Goal: Transaction & Acquisition: Purchase product/service

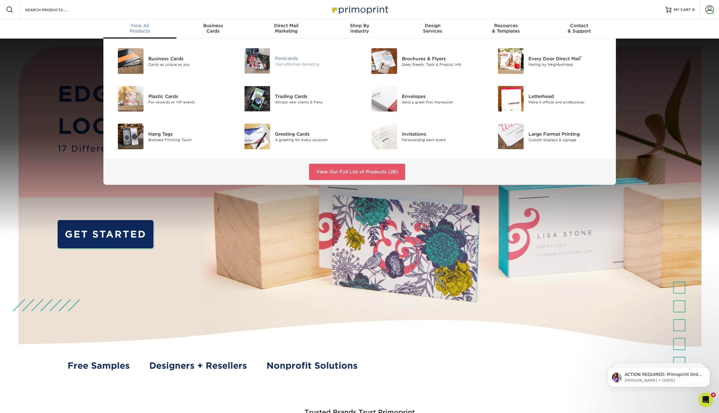
click at [262, 60] on img at bounding box center [257, 60] width 26 height 25
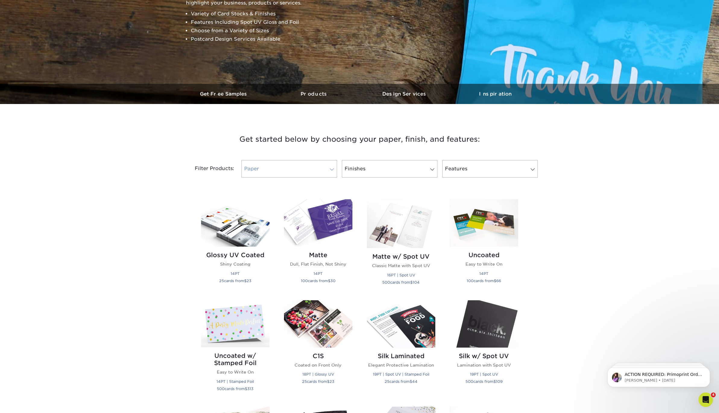
scroll to position [163, 0]
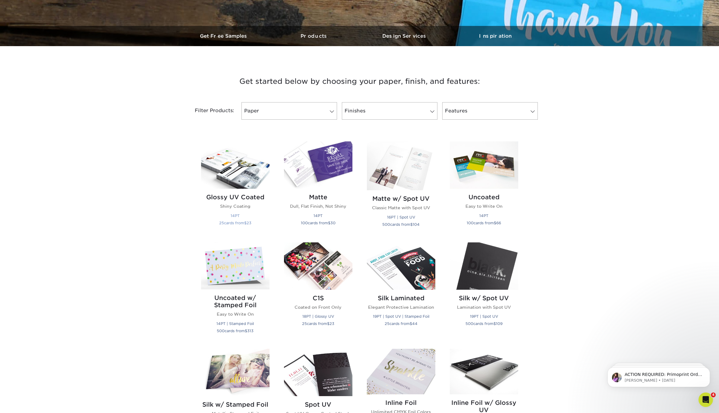
click at [242, 175] on img at bounding box center [235, 164] width 68 height 47
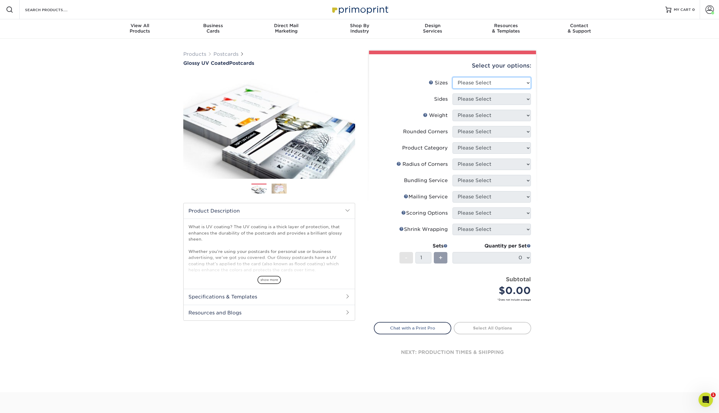
click at [481, 88] on select "Please Select 1.5" x 7" 2" x 4" 2" x 6" 2" x 7" 2" x 8" 2.12" x 5.5" 2.12" x 5.…" at bounding box center [491, 82] width 78 height 11
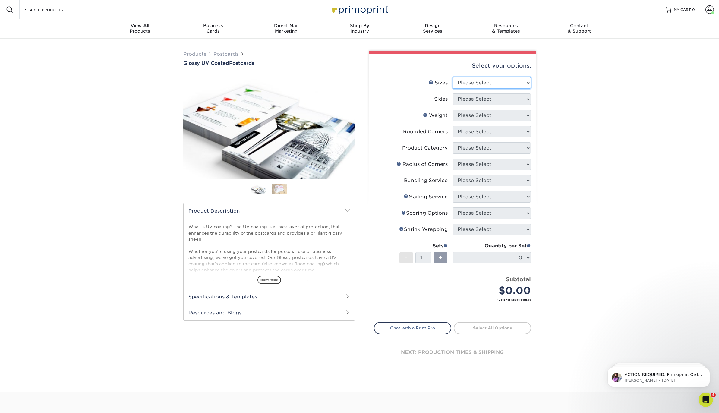
select select "5.00x7.00"
click at [452, 77] on select "Please Select 1.5" x 7" 2" x 4" 2" x 6" 2" x 7" 2" x 8" 2.12" x 5.5" 2.12" x 5.…" at bounding box center [491, 82] width 78 height 11
click at [480, 99] on select "Please Select Print Both Sides Print Front Only" at bounding box center [491, 98] width 78 height 11
select select "13abbda7-1d64-4f25-8bb2-c179b224825d"
click at [452, 93] on select "Please Select Print Both Sides Print Front Only" at bounding box center [491, 98] width 78 height 11
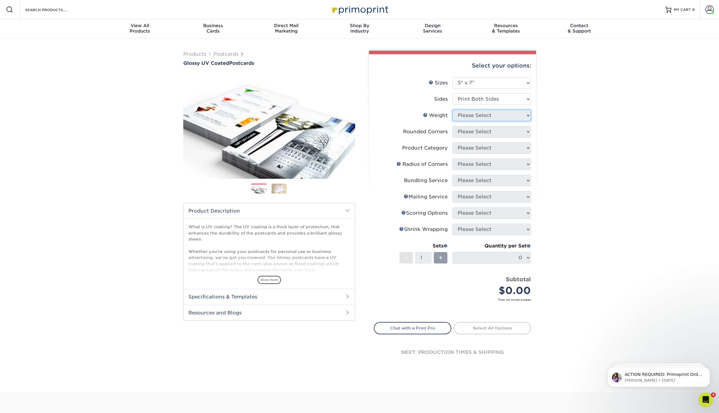
click at [495, 117] on select "Please Select" at bounding box center [491, 115] width 78 height 11
select select "16PT"
click at [452, 110] on select "Please Select 16PT 14PT 18PT C1S" at bounding box center [491, 115] width 78 height 11
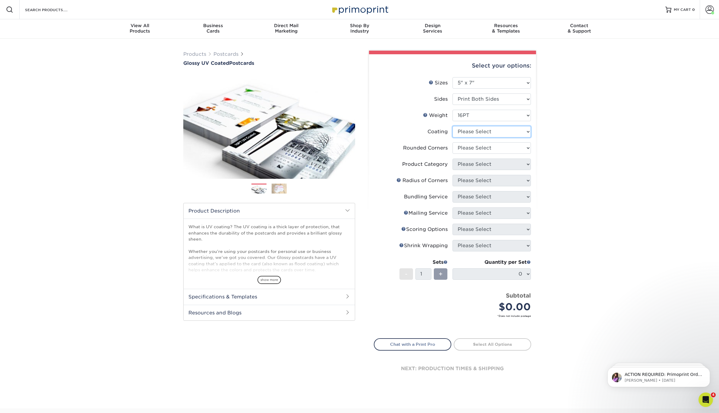
click at [492, 131] on select at bounding box center [491, 131] width 78 height 11
select select "1e8116af-acfc-44b1-83dc-8181aa338834"
click at [452, 126] on select at bounding box center [491, 131] width 78 height 11
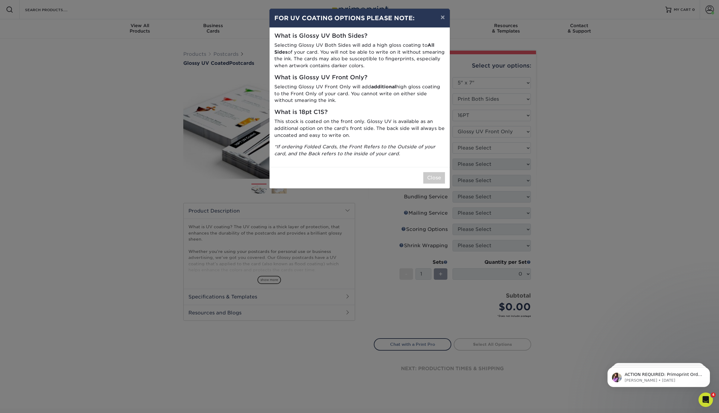
click at [492, 83] on div "× FOR UV COATING OPTIONS PLEASE NOTE: What is Glossy UV Both Sides? Selecting G…" at bounding box center [359, 206] width 719 height 413
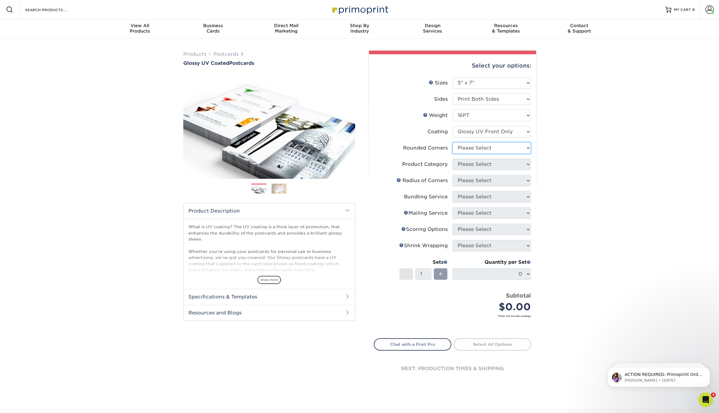
click at [495, 147] on select "Please Select Yes - Round 4 Corners No" at bounding box center [491, 147] width 78 height 11
select select "0"
click at [452, 142] on select "Please Select Yes - Round 4 Corners No" at bounding box center [491, 147] width 78 height 11
click at [497, 163] on form "Sizes Help Sizes Please Select 1.5" x 7" 2" x 4" 2" x 6" 2" x 7" 2" x 8" 2.12" …" at bounding box center [452, 204] width 157 height 254
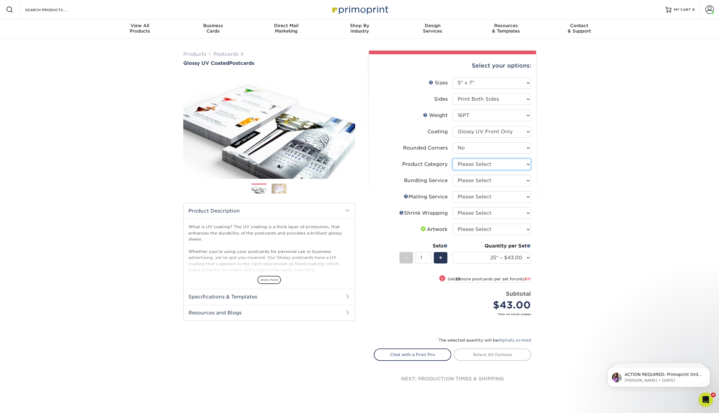
click at [495, 165] on select "Please Select Postcards" at bounding box center [491, 163] width 78 height 11
select select "9b7272e0-d6c8-4c3c-8e97-d3a1bcdab858"
click at [452, 158] on select "Please Select Postcards" at bounding box center [491, 163] width 78 height 11
click at [492, 176] on select "Please Select No Bundling Services Yes, Bundles of 50 (+2 Days) Yes, Bundles of…" at bounding box center [491, 180] width 78 height 11
select select "58689abb-25c0-461c-a4c3-a80b627d6649"
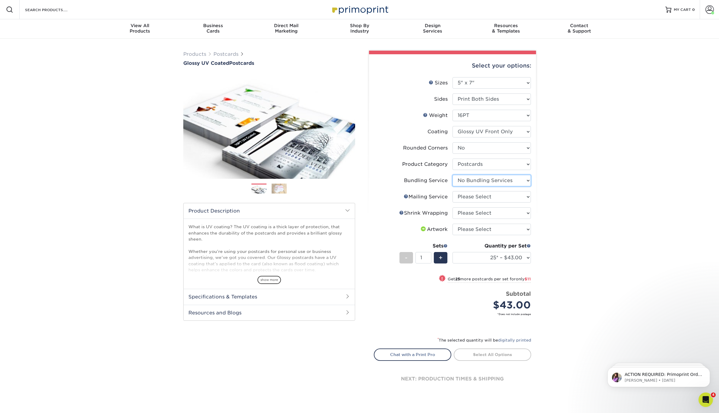
click at [452, 175] on select "Please Select No Bundling Services Yes, Bundles of 50 (+2 Days) Yes, Bundles of…" at bounding box center [491, 180] width 78 height 11
click at [492, 195] on select "Please Select No Direct Mailing Service No, I will mail/stamp/imprint Direct Ma…" at bounding box center [491, 196] width 78 height 11
select select "3e5e9bdd-d78a-4c28-a41d-fe1407925ca6"
click at [452, 191] on select "Please Select No Direct Mailing Service No, I will mail/stamp/imprint Direct Ma…" at bounding box center [491, 196] width 78 height 11
click at [494, 213] on select "Please Select No Shrink Wrapping Shrink Wrap 100 Per Package Shrink Wrap 50 Per…" at bounding box center [491, 212] width 78 height 11
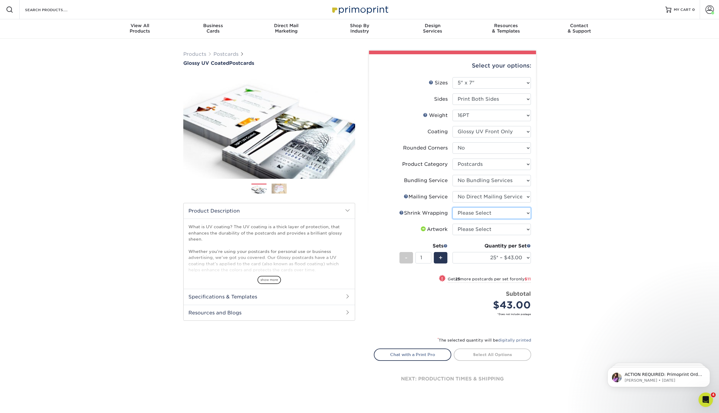
select select "c8749376-e7da-41d0-b3dc-647faf84d907"
click at [452, 207] on select "Please Select No Shrink Wrapping Shrink Wrap 100 Per Package Shrink Wrap 50 Per…" at bounding box center [491, 212] width 78 height 11
click at [494, 231] on select "Please Select I will upload files I need a design - $150" at bounding box center [491, 229] width 78 height 11
select select "upload"
click at [452, 224] on select "Please Select I will upload files I need a design - $150" at bounding box center [491, 229] width 78 height 11
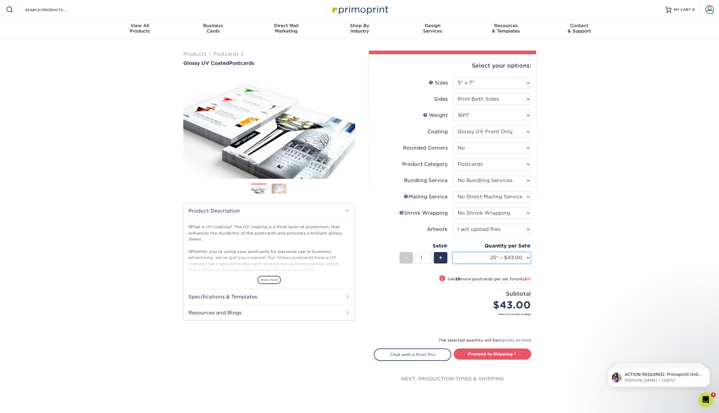
click at [498, 258] on select "25* – $43.00 50* – $54.00 75* – $67.00 100* – $92.00 250* – $148.00 500 – $190.…" at bounding box center [491, 257] width 78 height 11
select select "1000 – $213.00"
click at [452, 252] on select "25* – $43.00 50* – $54.00 75* – $67.00 100* – $92.00 250* – $148.00 500 – $190.…" at bounding box center [491, 257] width 78 height 11
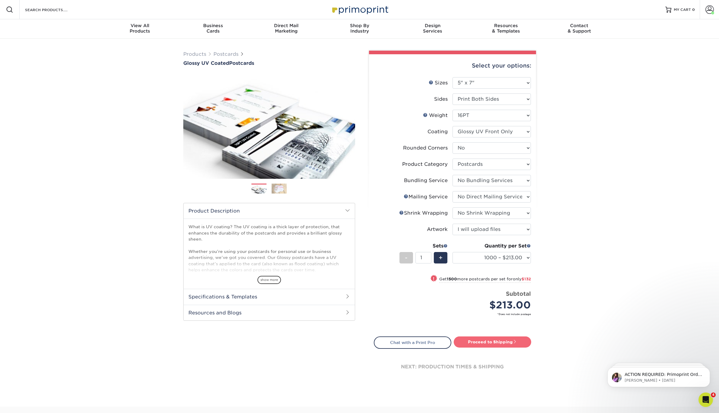
click at [494, 341] on link "Proceed to Shipping" at bounding box center [491, 341] width 77 height 11
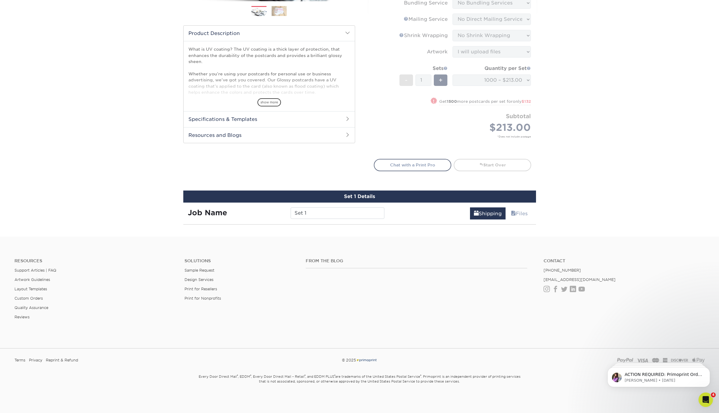
scroll to position [329, 0]
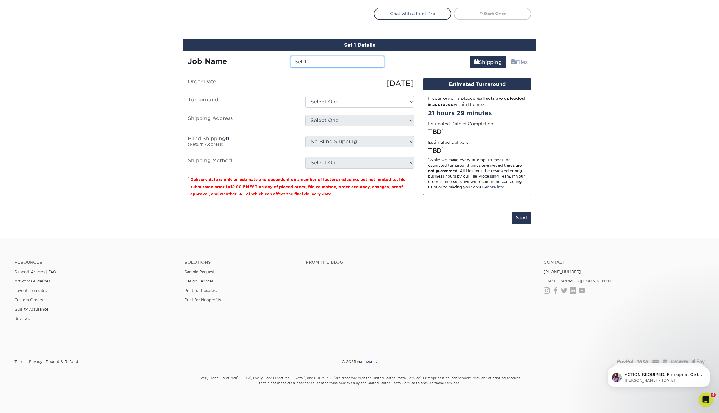
click at [333, 63] on input "Set 1" at bounding box center [337, 61] width 94 height 11
type input "In-Home Service Menu"
click at [378, 101] on select "Select One 2-4 Business Days 2 Day Next Business Day" at bounding box center [359, 101] width 108 height 11
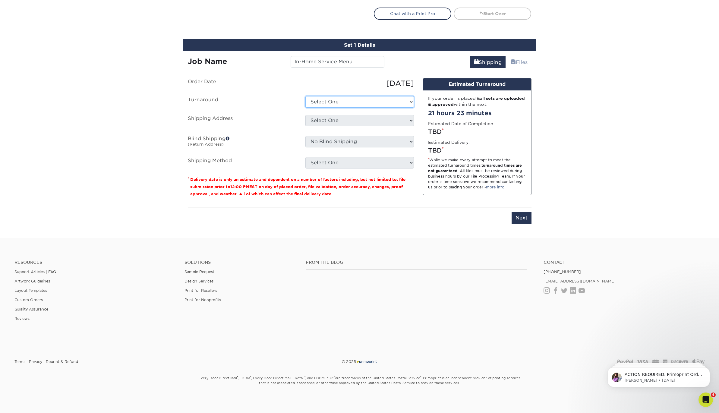
select select "e3b7bad6-881a-47a9-8020-0afa46c3bedc"
click at [305, 96] on select "Select One 2-4 Business Days 2 Day Next Business Day" at bounding box center [359, 101] width 108 height 11
click at [367, 101] on select "Select One 2-4 Business Days 2 Day Next Business Day" at bounding box center [359, 101] width 108 height 11
click at [354, 119] on select "Select One Andy Molter - PW Dave Karston – GR Dave Karston – GR Dave Karston – …" at bounding box center [359, 120] width 108 height 11
select select "281765"
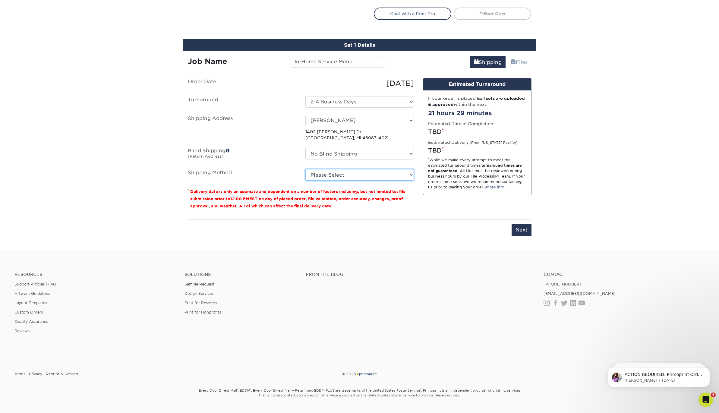
click at [364, 170] on select "Please Select Ground Shipping (+$20.22) 3 Day Shipping Service (+$28.90) 2 Day …" at bounding box center [359, 174] width 108 height 11
select select "03"
click at [305, 169] on select "Please Select Ground Shipping (+$20.22) 3 Day Shipping Service (+$28.90) 2 Day …" at bounding box center [359, 174] width 108 height 11
click at [519, 224] on input "Next" at bounding box center [521, 229] width 20 height 11
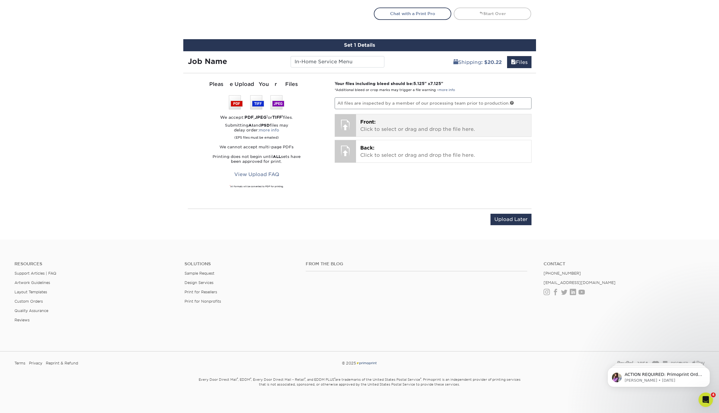
click at [418, 119] on p "Front: Click to select or drag and drop the file here." at bounding box center [443, 125] width 167 height 14
click at [392, 122] on p "Front: Click to select or drag and drop the file here." at bounding box center [443, 125] width 167 height 14
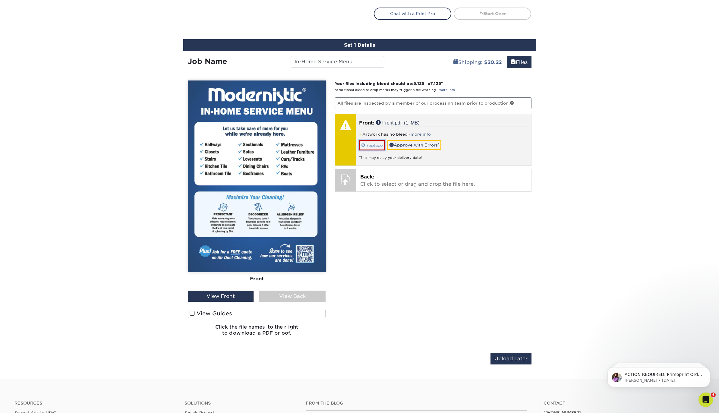
click at [374, 146] on link "Replace" at bounding box center [372, 145] width 26 height 11
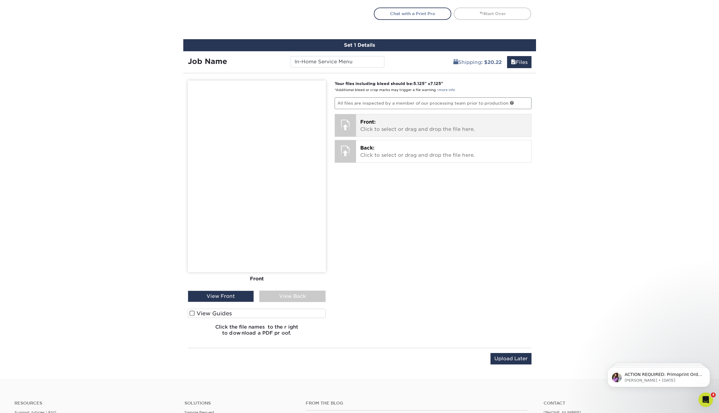
click at [372, 126] on p "Front: Click to select or drag and drop the file here." at bounding box center [443, 125] width 167 height 14
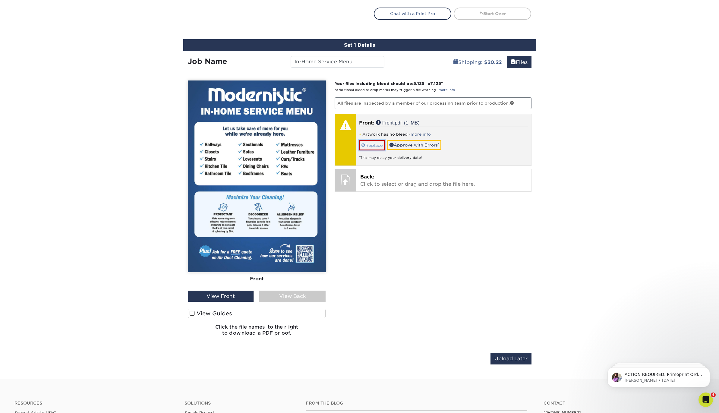
click at [381, 143] on link "Replace" at bounding box center [372, 145] width 26 height 11
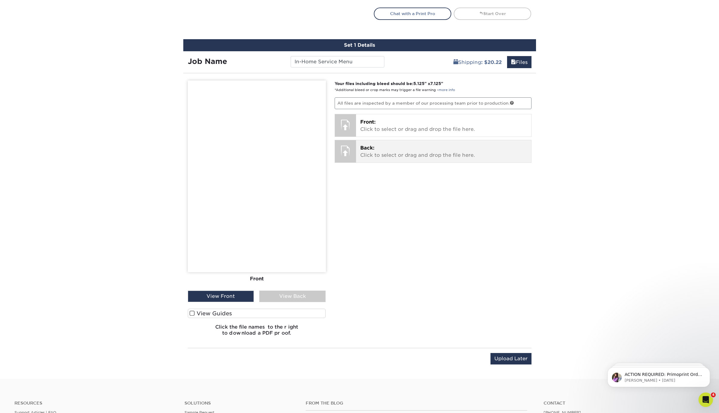
click at [385, 142] on div "Back: Click to select or drag and drop the file here. Choose file" at bounding box center [443, 151] width 175 height 22
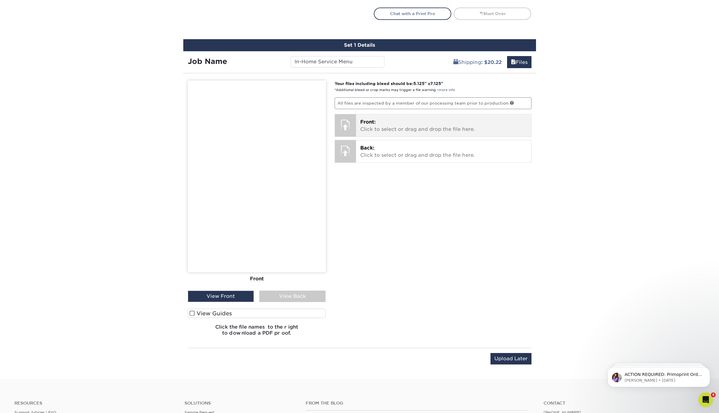
click at [403, 132] on div "Front: Click to select or drag and drop the file here. Choose file Front.pdf 1.…" at bounding box center [443, 125] width 175 height 22
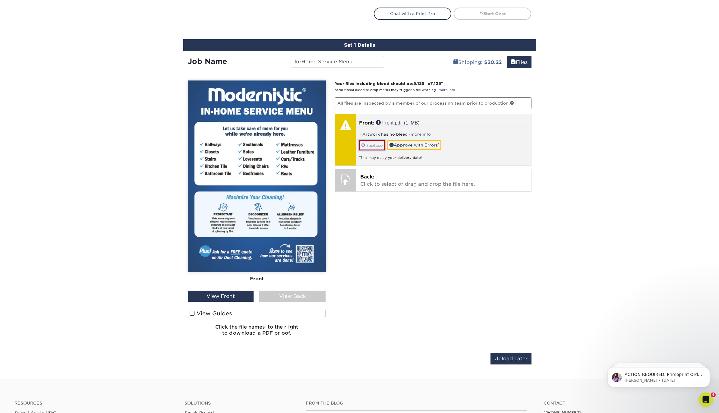
click at [376, 143] on link "Replace" at bounding box center [372, 145] width 26 height 11
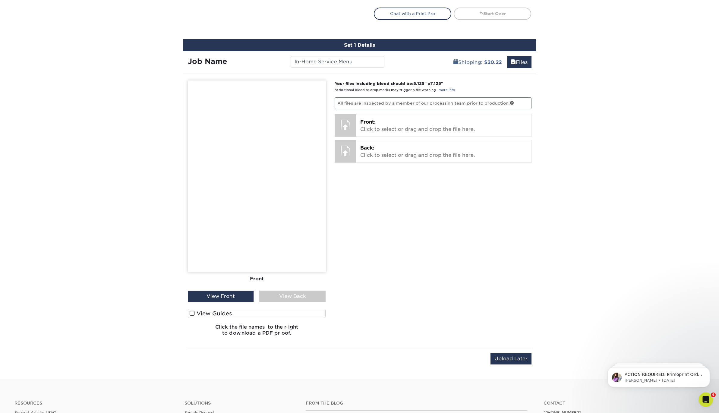
click at [405, 135] on div "Your files including bleed should be: 5.125 " x 7.125 " *Additional bleed or cr…" at bounding box center [433, 210] width 206 height 260
click at [407, 125] on p "Front: Click to select or drag and drop the file here." at bounding box center [443, 125] width 167 height 14
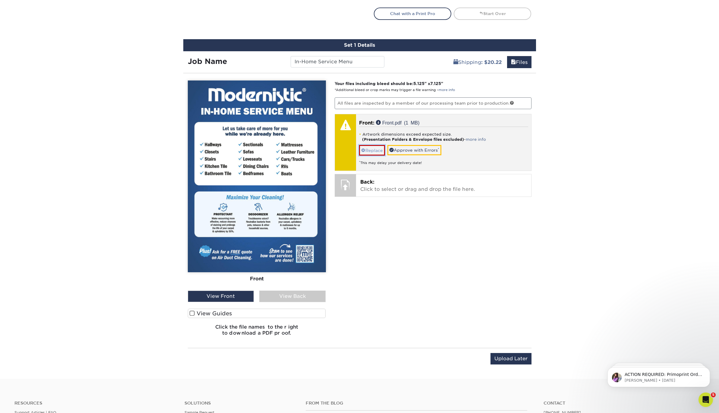
click at [378, 147] on link "Replace" at bounding box center [372, 150] width 26 height 11
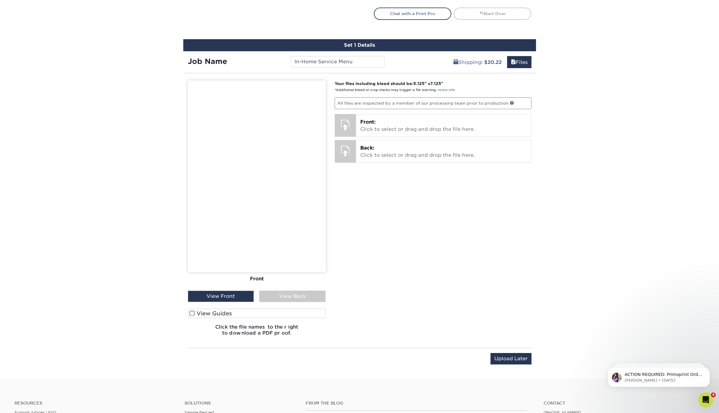
click at [513, 101] on p "All files are inspected by a member of our processing team prior to production." at bounding box center [432, 102] width 197 height 11
click at [513, 101] on link at bounding box center [512, 103] width 4 height 4
click at [386, 123] on p "Front: Click to select or drag and drop the file here." at bounding box center [443, 125] width 167 height 14
click at [379, 119] on p "Front: Click to select or drag and drop the file here." at bounding box center [443, 125] width 167 height 14
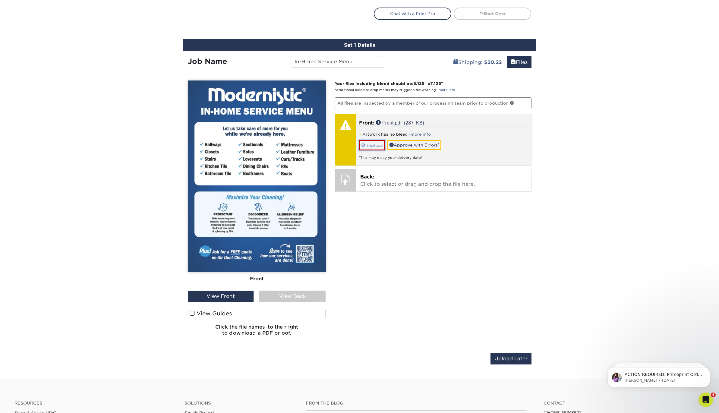
click at [369, 141] on link "Replace" at bounding box center [372, 145] width 26 height 11
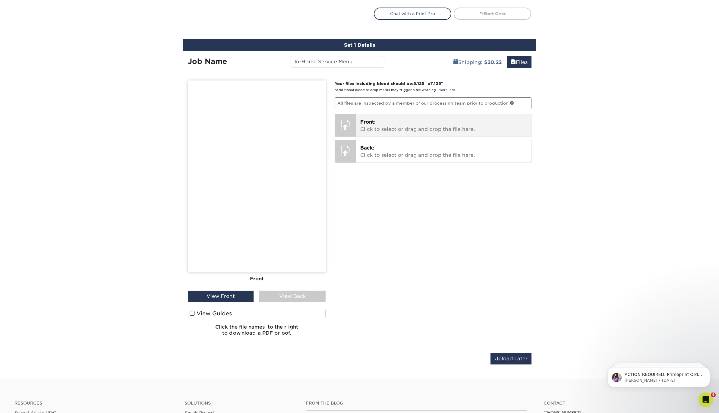
click at [388, 124] on p "Front: Click to select or drag and drop the file here." at bounding box center [443, 125] width 167 height 14
click at [383, 122] on p "Front: Click to select or drag and drop the file here." at bounding box center [443, 125] width 167 height 14
click at [395, 125] on p "Front: Click to select or drag and drop the file here." at bounding box center [443, 125] width 167 height 14
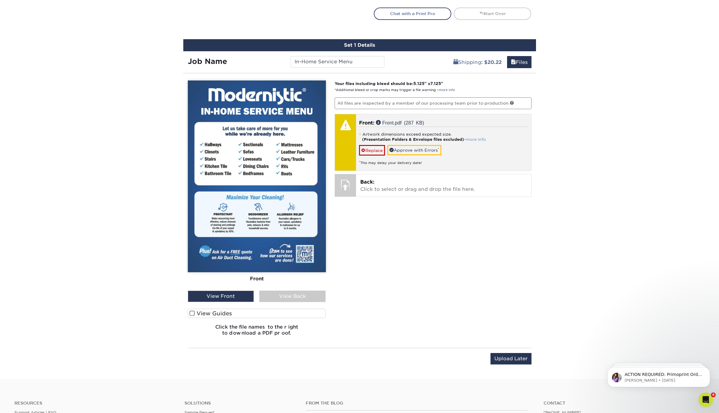
click at [486, 139] on link "more info" at bounding box center [476, 139] width 20 height 5
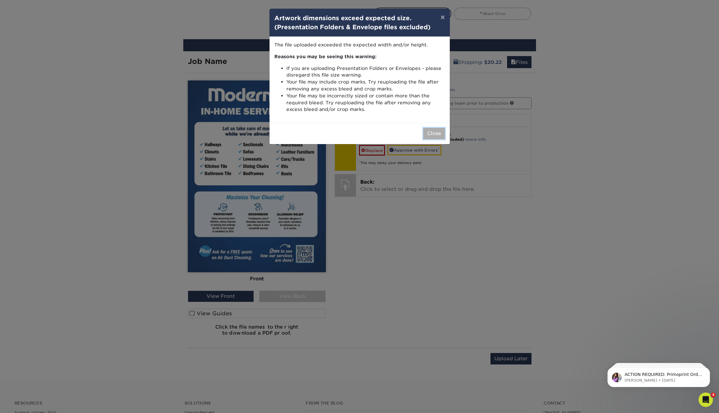
click at [438, 131] on button "Close" at bounding box center [434, 133] width 22 height 11
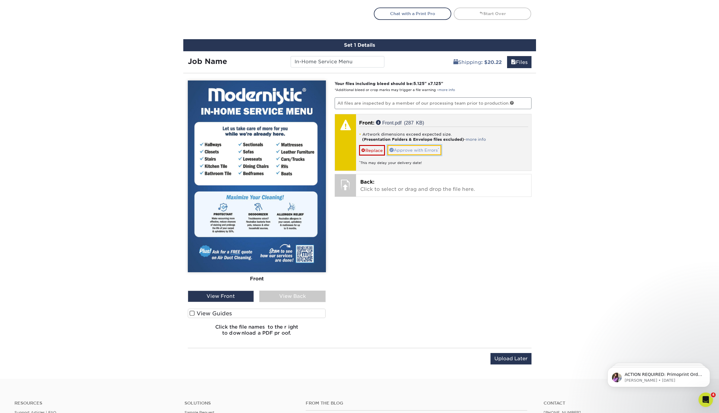
click at [409, 148] on link "Approve with Errors *" at bounding box center [414, 150] width 54 height 10
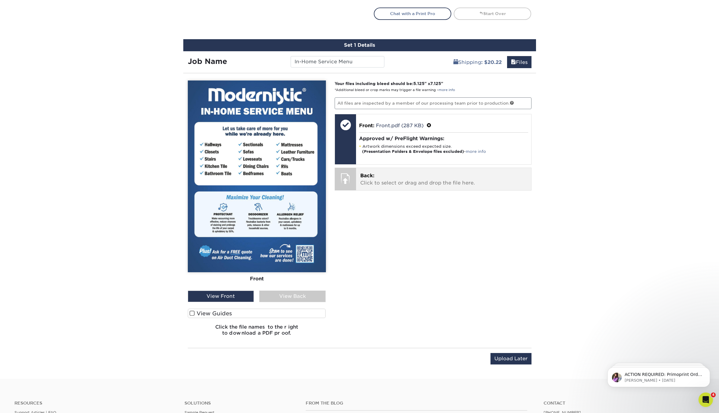
click at [397, 177] on p "Back: Click to select or drag and drop the file here." at bounding box center [443, 179] width 167 height 14
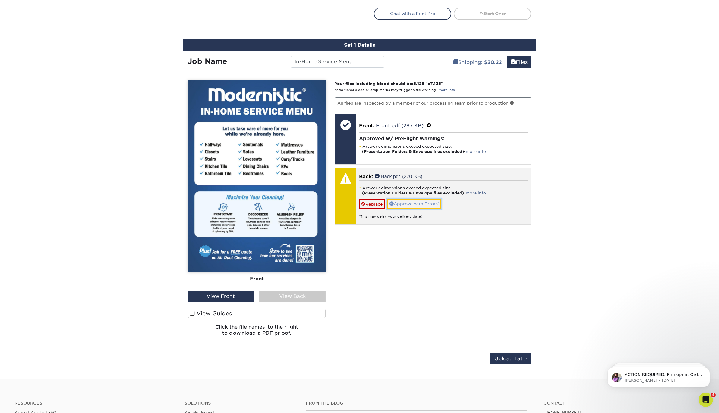
click at [420, 202] on link "Approve with Errors *" at bounding box center [414, 204] width 54 height 10
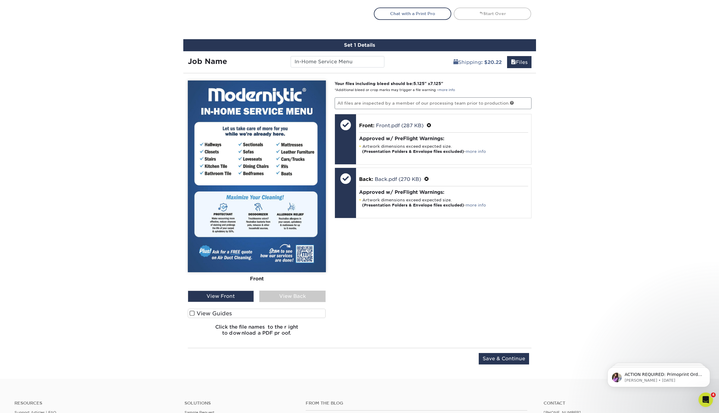
click at [298, 294] on div "View Back" at bounding box center [292, 295] width 66 height 11
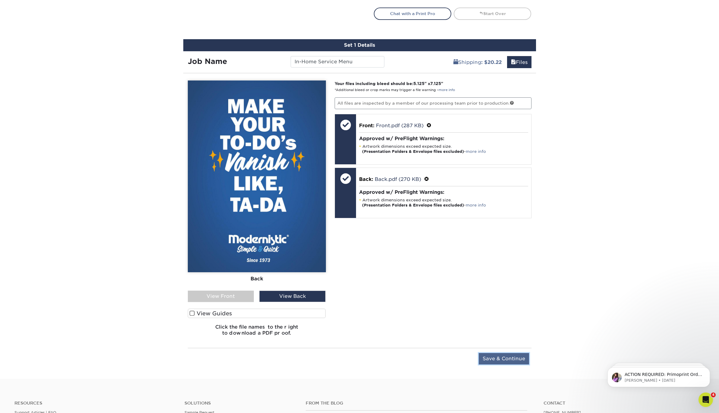
click at [497, 355] on input "Save & Continue" at bounding box center [503, 358] width 50 height 11
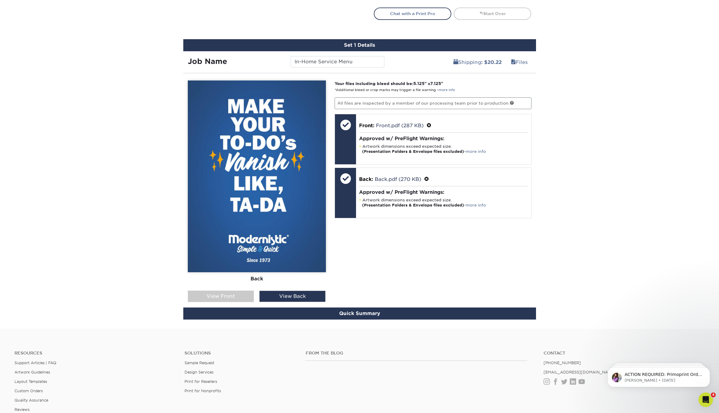
scroll to position [274, 0]
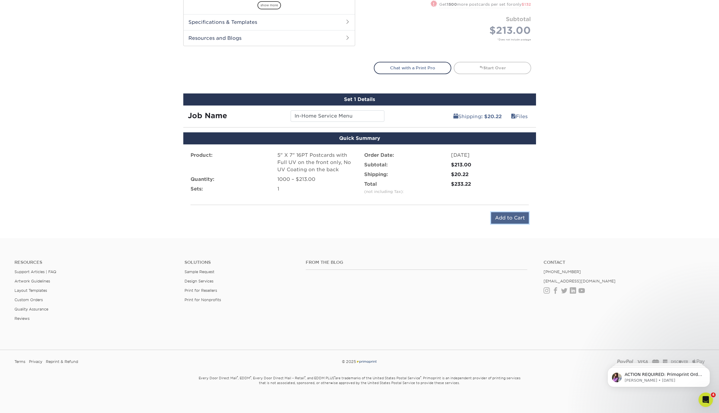
click at [517, 217] on input "Add to Cart" at bounding box center [510, 217] width 38 height 11
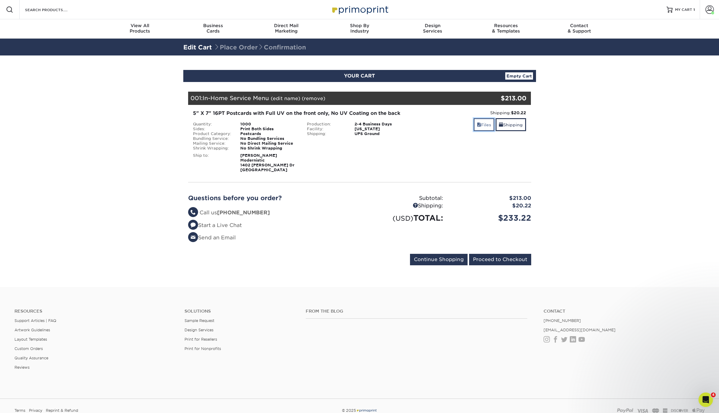
click at [483, 122] on link "Files" at bounding box center [483, 124] width 21 height 13
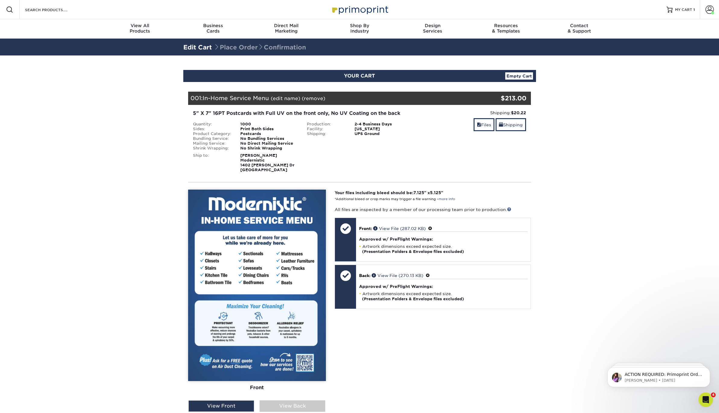
click at [194, 49] on link "Edit Cart" at bounding box center [197, 47] width 29 height 7
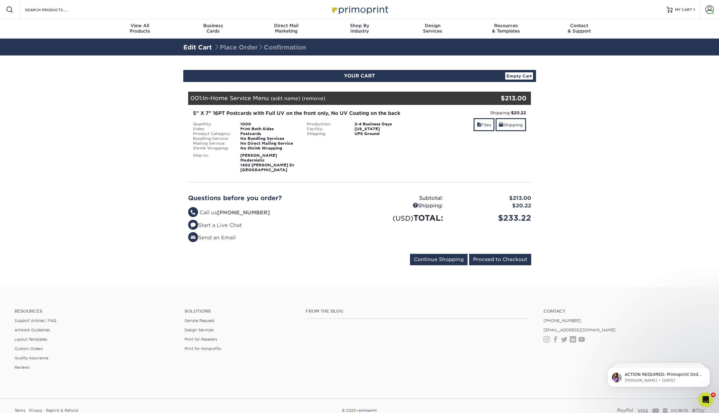
drag, startPoint x: 433, startPoint y: 101, endPoint x: 283, endPoint y: 93, distance: 150.0
click at [432, 101] on div "001: In-Home Service Menu (edit name) (remove) Are you sure you want to remove …" at bounding box center [331, 98] width 286 height 13
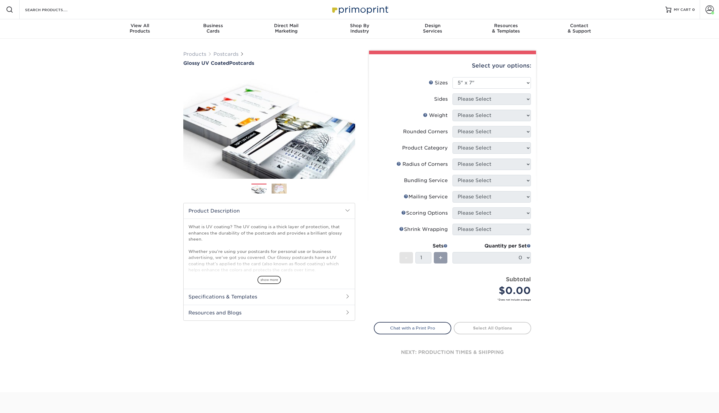
select select "5.00x7.00"
click at [682, 7] on span "MY CART" at bounding box center [681, 9] width 17 height 5
select select "5.00x7.00"
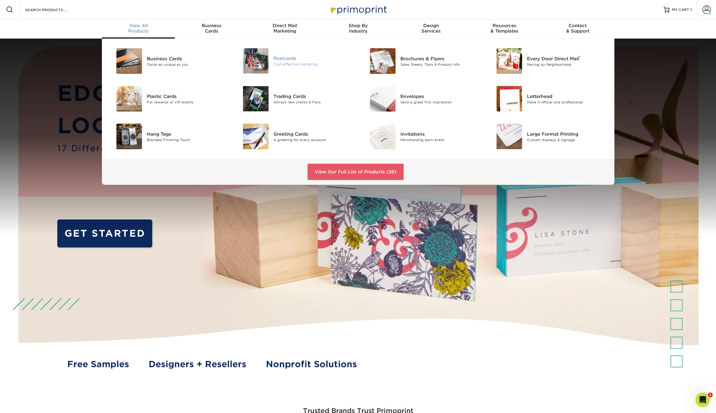
click at [275, 60] on div "Postcards" at bounding box center [313, 58] width 80 height 7
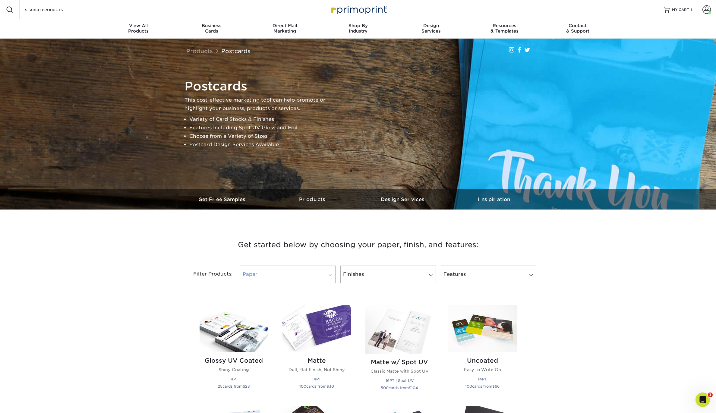
click at [331, 279] on link "Paper" at bounding box center [288, 273] width 96 height 17
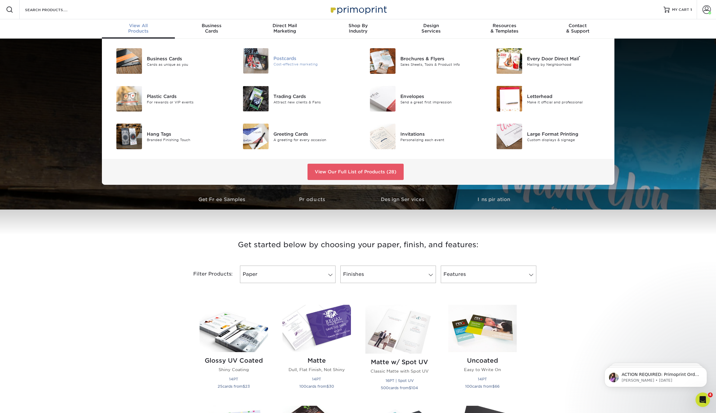
click at [284, 62] on div "Cost-effective marketing" at bounding box center [313, 64] width 80 height 5
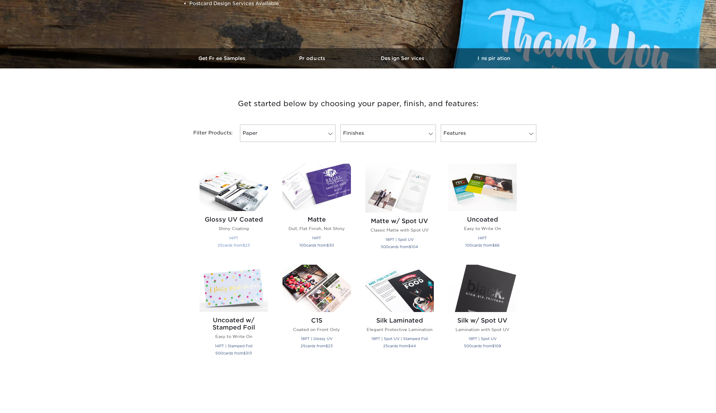
scroll to position [165, 0]
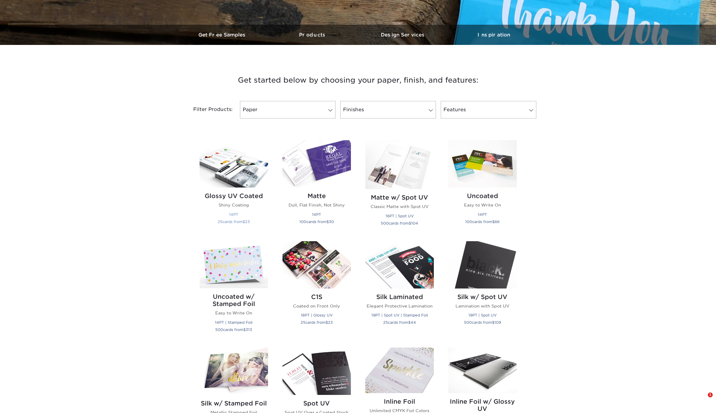
click at [240, 170] on img at bounding box center [233, 163] width 68 height 47
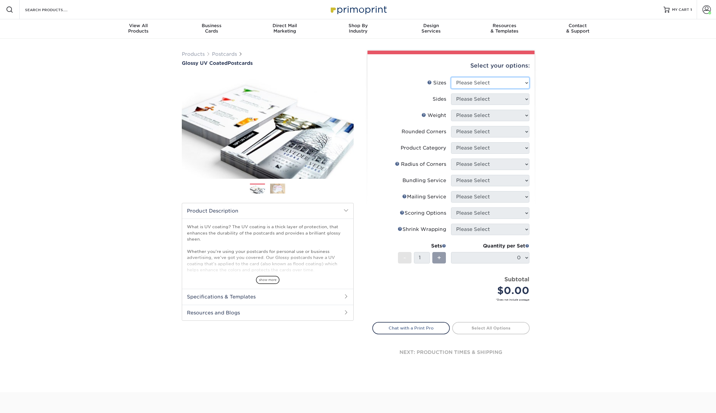
click at [479, 80] on select "Please Select 1.5" x 7" 2" x 4" 2" x 6" 2" x 7" 2" x 8" 2.12" x 5.5" 2.12" x 5.…" at bounding box center [490, 82] width 78 height 11
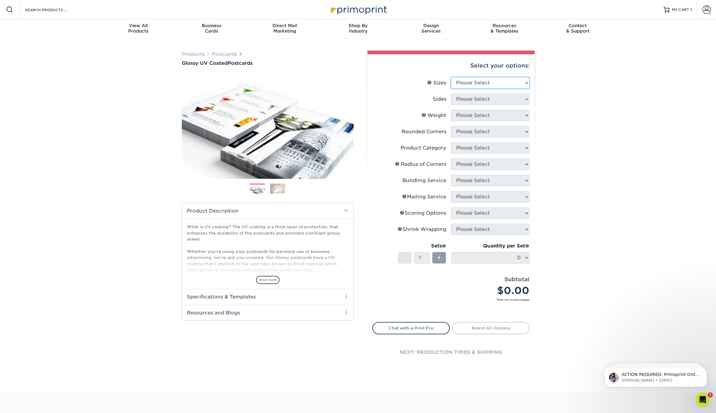
select select "5.00x7.00"
click at [451, 77] on select "Please Select 1.5" x 7" 2" x 4" 2" x 6" 2" x 7" 2" x 8" 2.12" x 5.5" 2.12" x 5.…" at bounding box center [490, 82] width 78 height 11
click at [496, 96] on select "Please Select Print Both Sides Print Front Only" at bounding box center [490, 98] width 78 height 11
select select "13abbda7-1d64-4f25-8bb2-c179b224825d"
click at [451, 93] on select "Please Select Print Both Sides Print Front Only" at bounding box center [490, 98] width 78 height 11
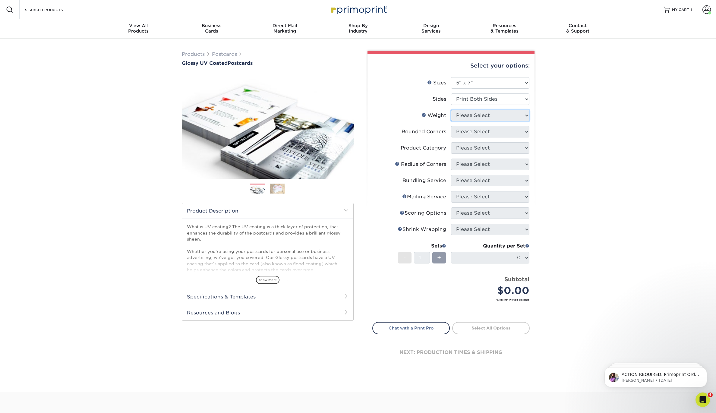
click at [497, 115] on select "Please Select" at bounding box center [490, 115] width 78 height 11
select select "16PT"
click at [451, 110] on select "Please Select 16PT 14PT 18PT C1S" at bounding box center [490, 115] width 78 height 11
click at [0, 0] on select at bounding box center [0, 0] width 0 height 0
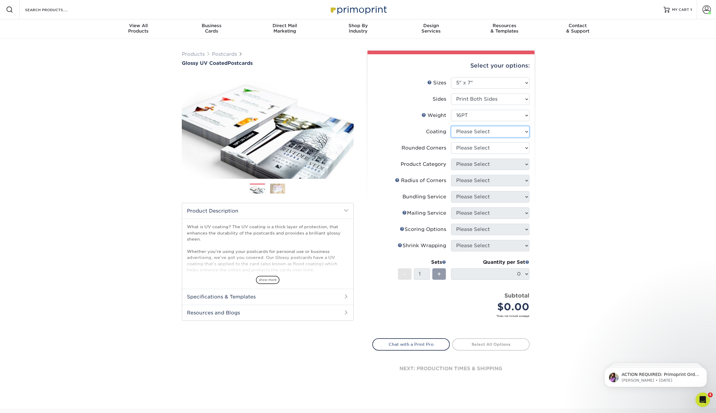
select select "ae367451-b2b8-45df-a344-0f05b6a12993"
click at [451, 126] on select at bounding box center [490, 131] width 78 height 11
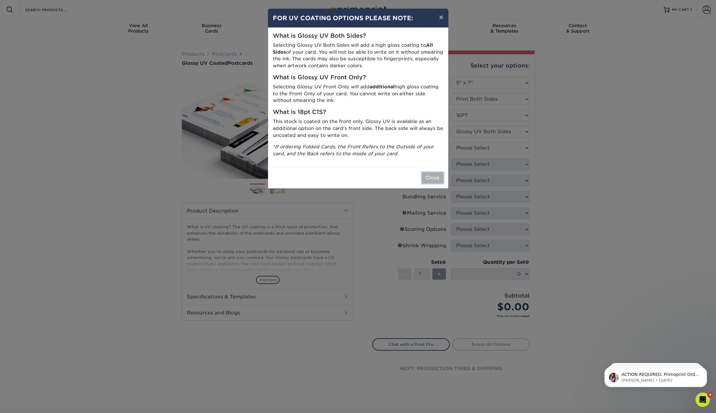
click at [435, 175] on button "Close" at bounding box center [433, 177] width 22 height 11
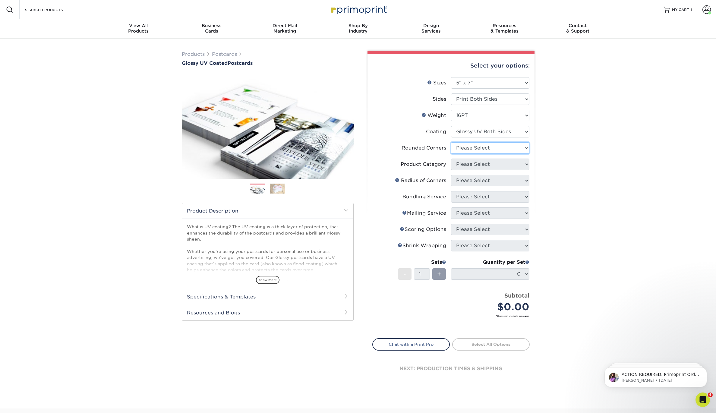
click at [504, 148] on select "Please Select Yes - Round 4 Corners No" at bounding box center [490, 147] width 78 height 11
select select "0"
click at [451, 142] on select "Please Select Yes - Round 4 Corners No" at bounding box center [490, 147] width 78 height 11
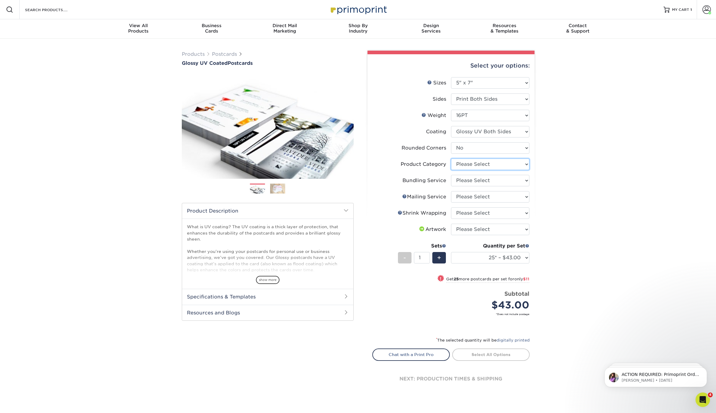
click at [489, 164] on select "Please Select Postcards" at bounding box center [490, 163] width 78 height 11
select select "9b7272e0-d6c8-4c3c-8e97-d3a1bcdab858"
click at [451, 158] on select "Please Select Postcards" at bounding box center [490, 163] width 78 height 11
click at [506, 182] on select "Please Select No Bundling Services Yes, Bundles of 50 (+2 Days) Yes, Bundles of…" at bounding box center [490, 180] width 78 height 11
select select "58689abb-25c0-461c-a4c3-a80b627d6649"
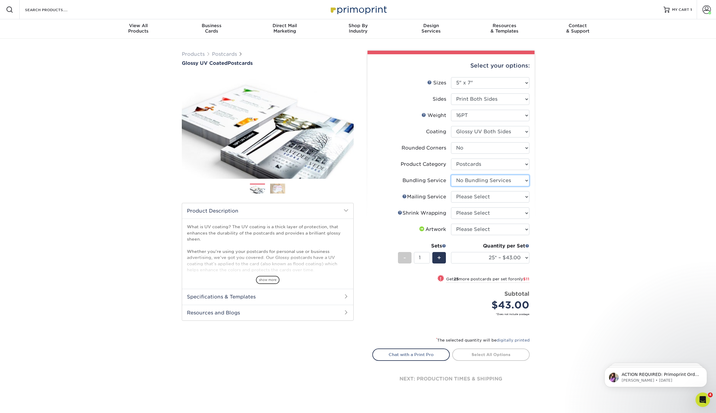
click at [451, 175] on select "Please Select No Bundling Services Yes, Bundles of 50 (+2 Days) Yes, Bundles of…" at bounding box center [490, 180] width 78 height 11
click at [508, 195] on select "Please Select No Direct Mailing Service No, I will mail/stamp/imprint Direct Ma…" at bounding box center [490, 196] width 78 height 11
select select "3e5e9bdd-d78a-4c28-a41d-fe1407925ca6"
click at [451, 191] on select "Please Select No Direct Mailing Service No, I will mail/stamp/imprint Direct Ma…" at bounding box center [490, 196] width 78 height 11
click at [501, 213] on select "Please Select No Shrink Wrapping Shrink Wrap 100 Per Package Shrink Wrap 50 Per…" at bounding box center [490, 212] width 78 height 11
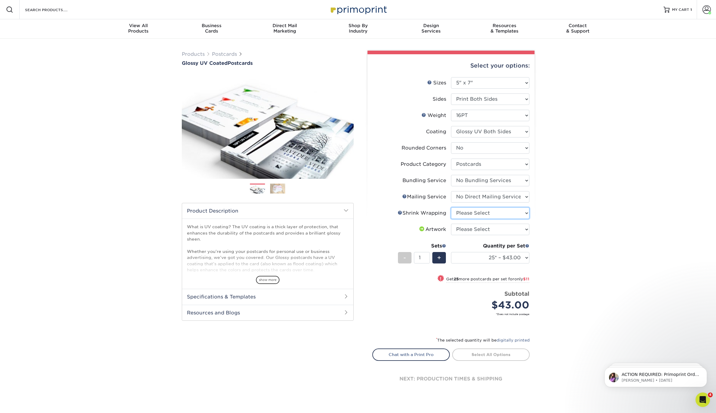
select select "c8749376-e7da-41d0-b3dc-647faf84d907"
click at [451, 207] on select "Please Select No Shrink Wrapping Shrink Wrap 100 Per Package Shrink Wrap 50 Per…" at bounding box center [490, 212] width 78 height 11
click at [511, 227] on select "Please Select I will upload files I need a design - $150" at bounding box center [490, 229] width 78 height 11
select select "upload"
click at [451, 224] on select "Please Select I will upload files I need a design - $150" at bounding box center [490, 229] width 78 height 11
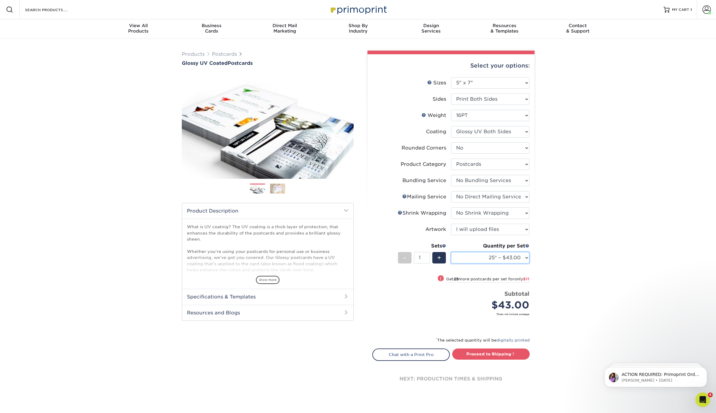
click at [496, 257] on select "25* – $43.00 50* – $54.00 75* – $67.00 100* – $92.00 250* – $148.00 500 – $190.…" at bounding box center [490, 257] width 78 height 11
select select "1000 – $213.00"
click at [451, 252] on select "25* – $43.00 50* – $54.00 75* – $67.00 100* – $92.00 250* – $148.00 500 – $190.…" at bounding box center [490, 257] width 78 height 11
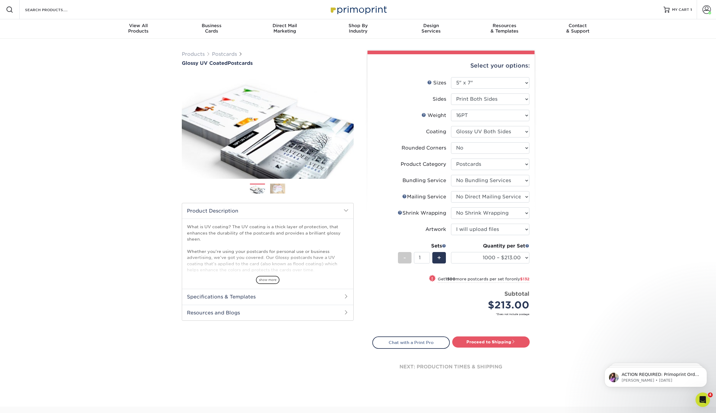
click at [497, 334] on div "Select your options: Sizes Help Sizes Please Select 1.5" x 7" 2" x 4" 2" x 6" 2…" at bounding box center [450, 221] width 167 height 335
click at [498, 341] on link "Proceed to Shipping" at bounding box center [490, 341] width 77 height 11
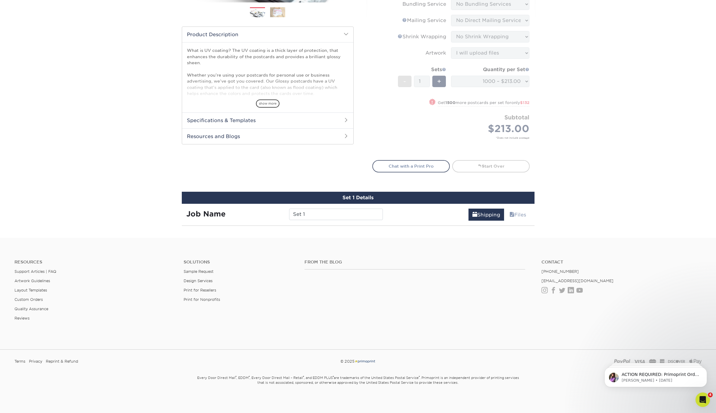
scroll to position [329, 0]
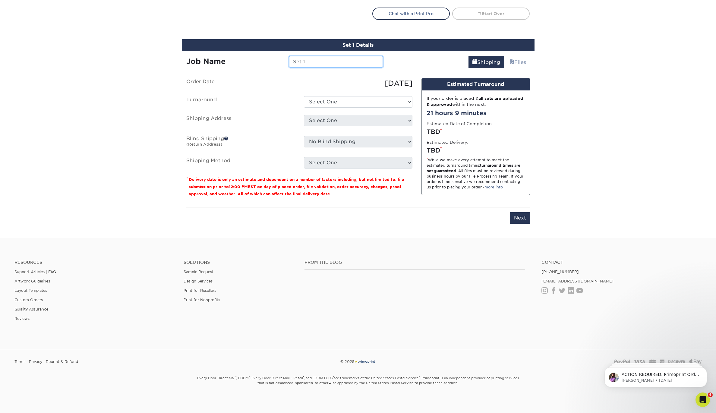
click at [332, 56] on input "Set 1" at bounding box center [336, 61] width 94 height 11
type input "In-Home Service Menu"
click at [355, 99] on select "Select One 2-4 Business Days 2 Day Next Business Day" at bounding box center [358, 101] width 108 height 11
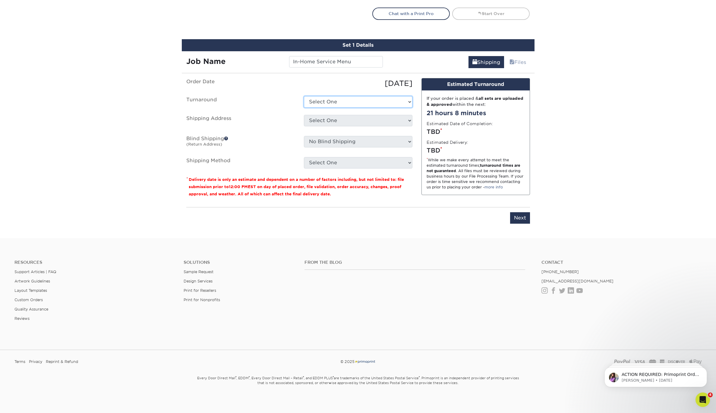
select select "0cbca398-a31b-4705-97ad-d15ab1cf50ff"
click at [304, 96] on select "Select One 2-4 Business Days 2 Day Next Business Day" at bounding box center [358, 101] width 108 height 11
click at [365, 122] on select "Select One Andy Molter - PW Dave Karston – GR Dave Karston – GR Dave Karston – …" at bounding box center [358, 120] width 108 height 11
select select "281765"
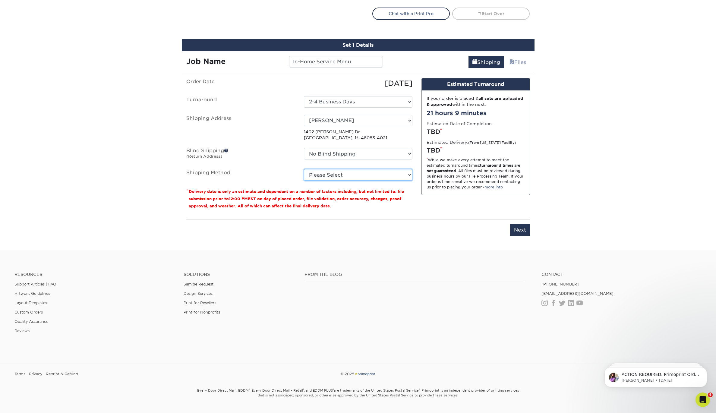
click at [358, 176] on select "Please Select Ground Shipping (+$20.22) 3 Day Shipping Service (+$28.90) 2 Day …" at bounding box center [358, 174] width 108 height 11
select select "03"
click at [304, 169] on select "Please Select Ground Shipping (+$20.22) 3 Day Shipping Service (+$28.90) 2 Day …" at bounding box center [358, 174] width 108 height 11
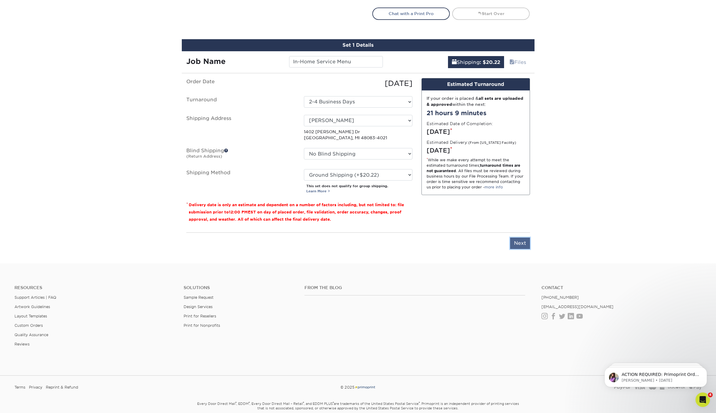
click at [515, 244] on input "Next" at bounding box center [520, 242] width 20 height 11
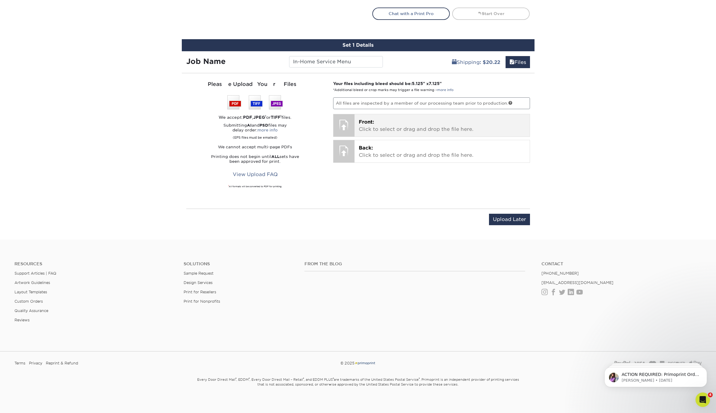
click at [408, 115] on div "Front: Click to select or drag and drop the file here. Choose file" at bounding box center [441, 125] width 175 height 22
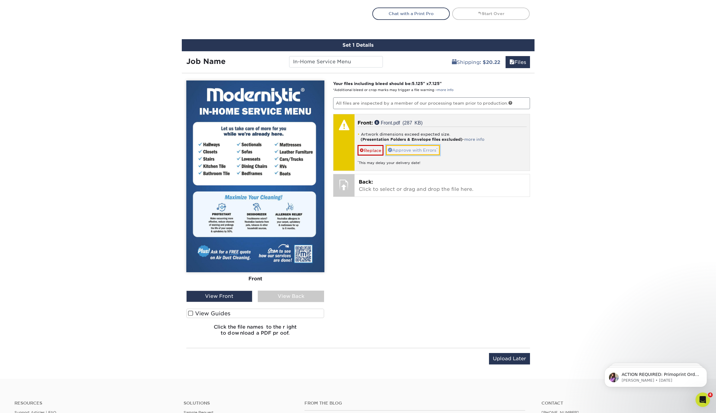
click at [408, 148] on link "Approve with Errors *" at bounding box center [413, 150] width 54 height 10
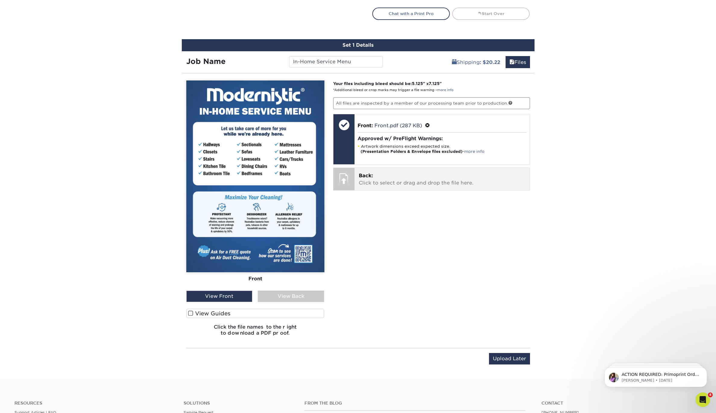
click at [387, 177] on p "Back: Click to select or drag and drop the file here." at bounding box center [442, 179] width 167 height 14
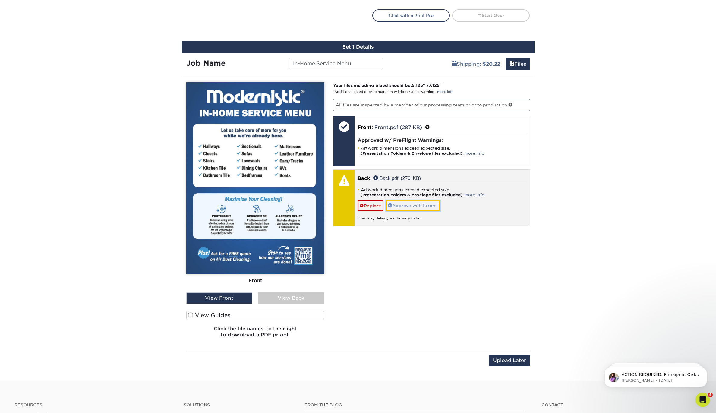
click at [400, 201] on link "Approve with Errors *" at bounding box center [413, 205] width 54 height 10
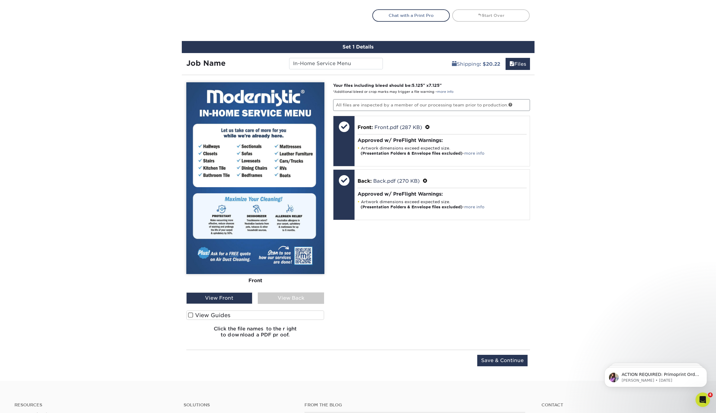
click at [290, 294] on div "View Back" at bounding box center [291, 297] width 66 height 11
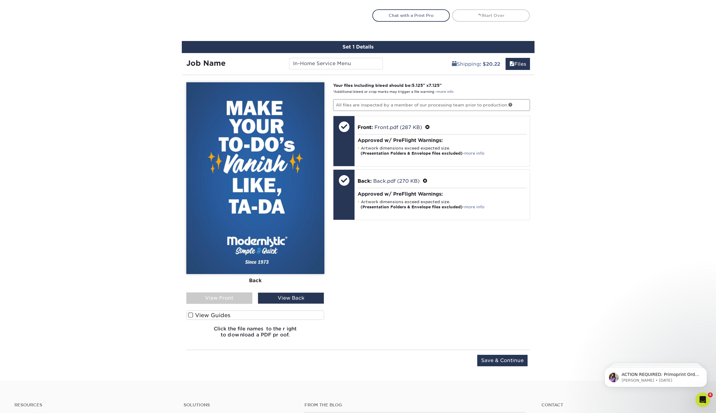
click at [215, 295] on div "View Front" at bounding box center [219, 297] width 66 height 11
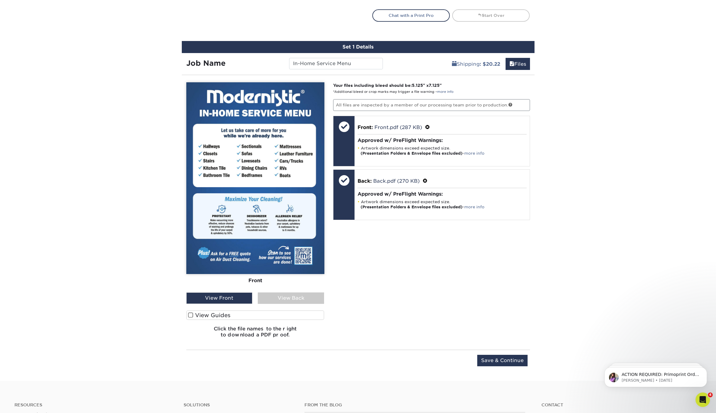
click at [281, 296] on div "View Back" at bounding box center [291, 297] width 66 height 11
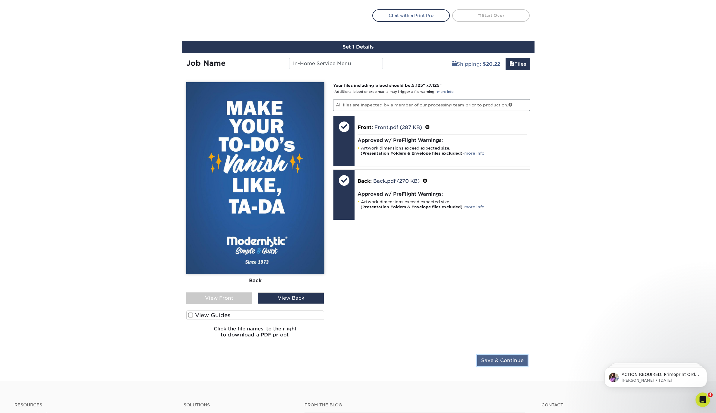
click at [520, 361] on input "Save & Continue" at bounding box center [502, 360] width 50 height 11
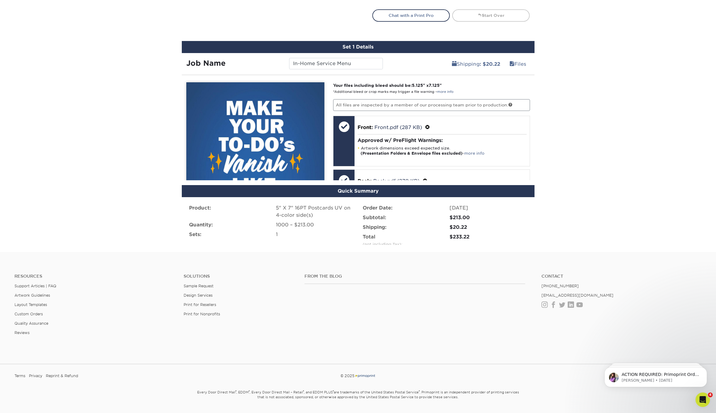
scroll to position [274, 0]
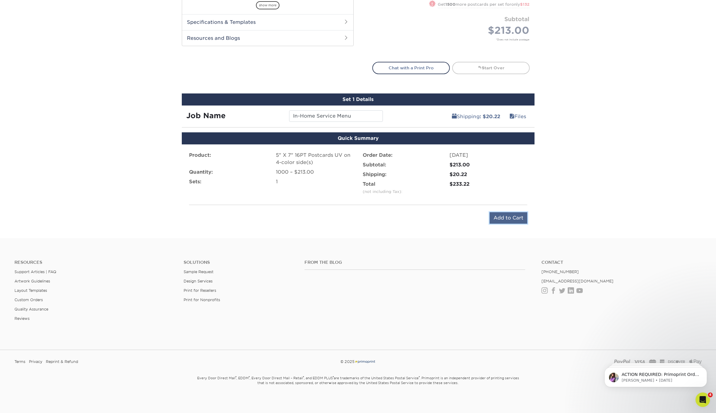
click at [496, 215] on input "Add to Cart" at bounding box center [508, 217] width 38 height 11
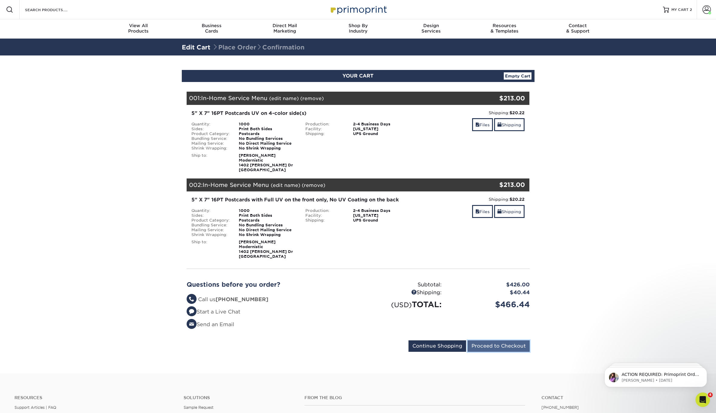
click at [513, 350] on input "Proceed to Checkout" at bounding box center [498, 345] width 62 height 11
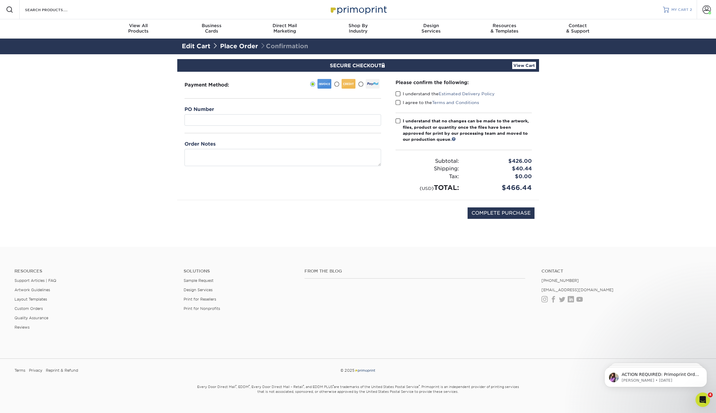
click at [684, 8] on span "MY CART" at bounding box center [679, 9] width 17 height 5
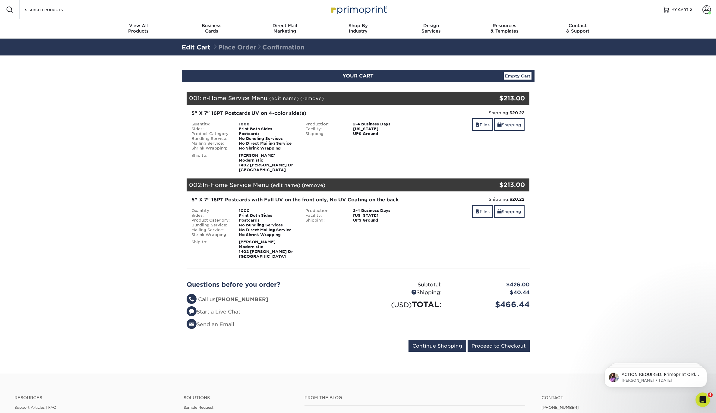
click at [236, 183] on span "In-Home Service Menu" at bounding box center [235, 184] width 66 height 7
click at [317, 184] on link "(remove)" at bounding box center [314, 185] width 24 height 6
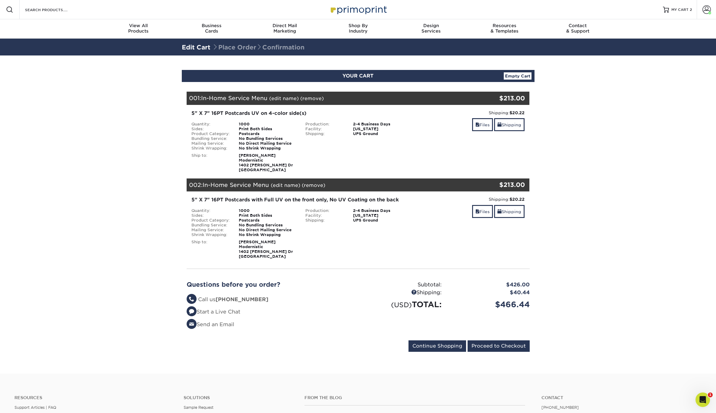
click at [317, 184] on link "(remove)" at bounding box center [314, 185] width 24 height 6
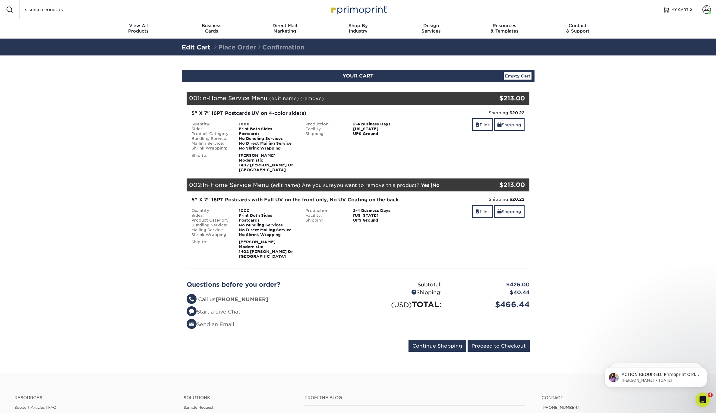
click at [426, 186] on link "Yes" at bounding box center [425, 185] width 8 height 6
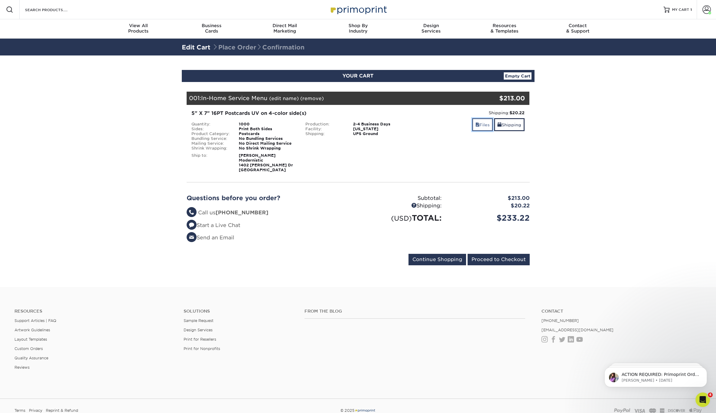
click at [477, 124] on span at bounding box center [477, 124] width 4 height 5
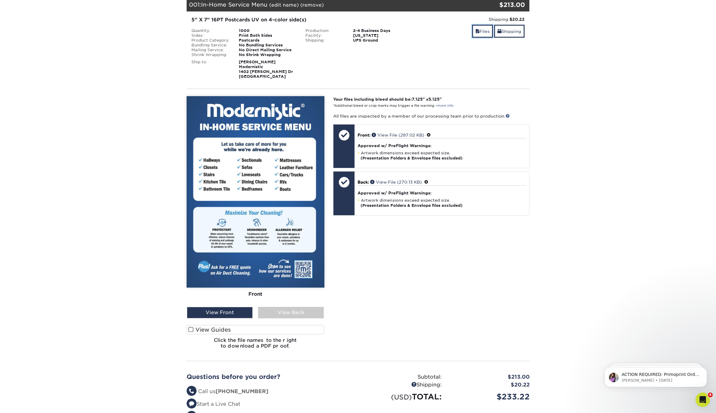
scroll to position [100, 0]
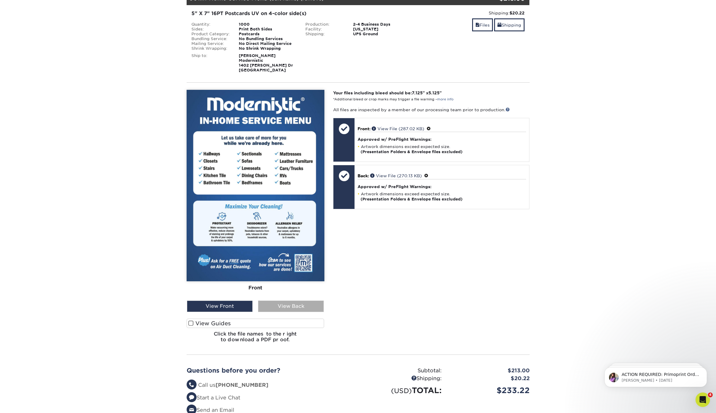
click at [297, 307] on div "View Back" at bounding box center [291, 305] width 66 height 11
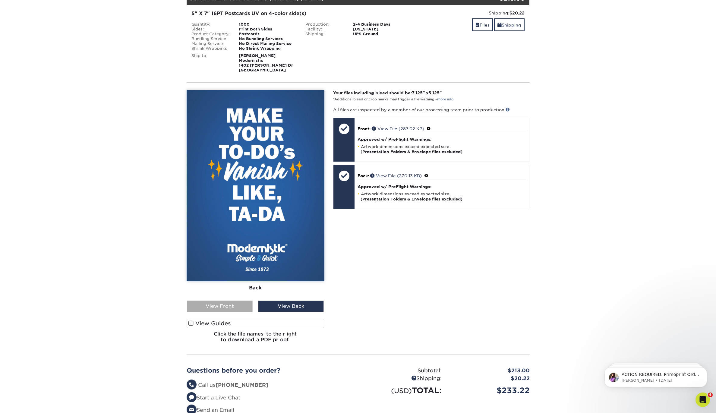
click at [237, 301] on div "View Front" at bounding box center [220, 305] width 66 height 11
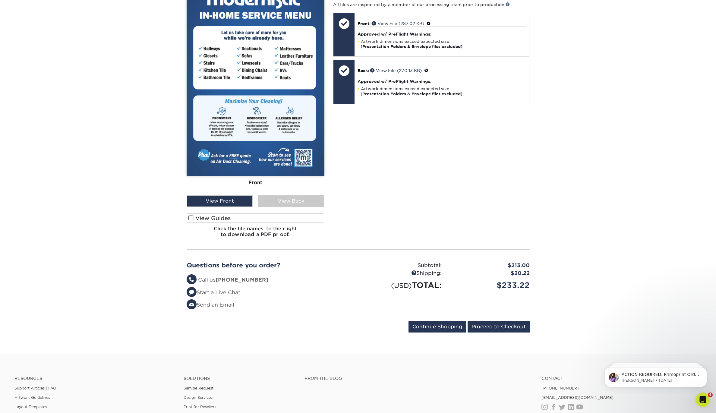
scroll to position [256, 0]
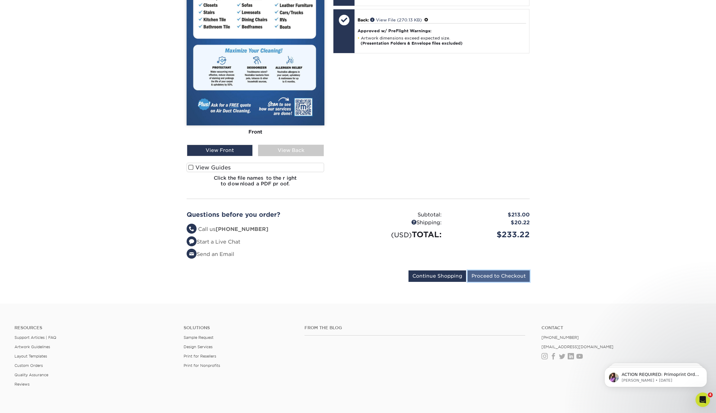
click at [497, 274] on input "Proceed to Checkout" at bounding box center [498, 275] width 62 height 11
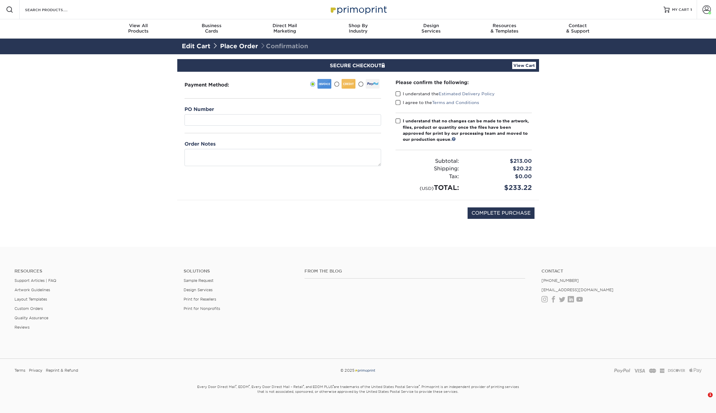
click at [335, 84] on span at bounding box center [336, 84] width 5 height 6
click at [0, 0] on input "radio" at bounding box center [0, 0] width 0 height 0
click at [259, 118] on select "MasterCard - XXXX4199 MasterCard - XXXX7916 MasterCard - XXXX4100 MasterCard - …" at bounding box center [282, 119] width 196 height 11
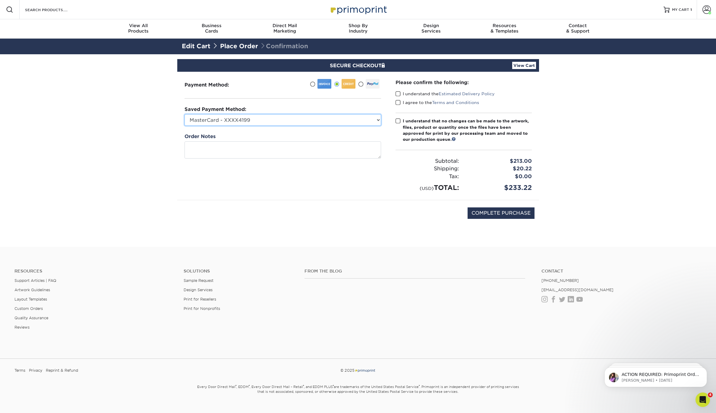
select select "64954"
click at [184, 114] on select "MasterCard - XXXX4199 MasterCard - XXXX7916 MasterCard - XXXX4100 MasterCard - …" at bounding box center [282, 119] width 196 height 11
drag, startPoint x: 398, startPoint y: 93, endPoint x: 398, endPoint y: 101, distance: 8.4
click at [398, 93] on span at bounding box center [397, 94] width 5 height 6
click at [0, 0] on input "I understand the Estimated Delivery Policy" at bounding box center [0, 0] width 0 height 0
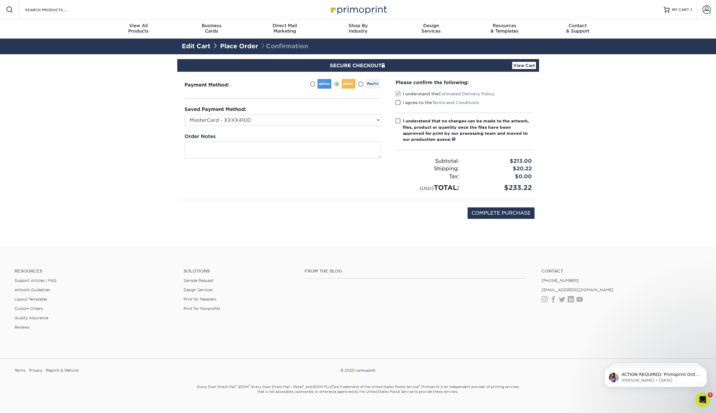
click at [398, 103] on span at bounding box center [397, 103] width 5 height 6
click at [0, 0] on input "I agree to the Terms and Conditions" at bounding box center [0, 0] width 0 height 0
click at [397, 120] on span at bounding box center [397, 121] width 5 height 6
click at [0, 0] on input "I understand that no changes can be made to the artwork, files, product or quan…" at bounding box center [0, 0] width 0 height 0
click at [507, 214] on input "COMPLETE PURCHASE" at bounding box center [500, 212] width 67 height 11
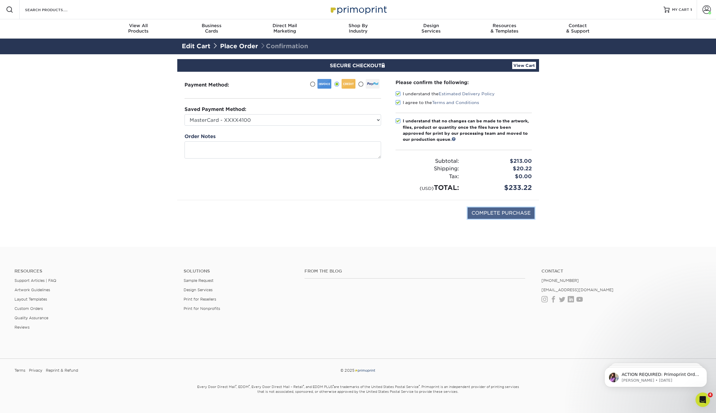
type input "PROCESSING, PLEASE WAIT..."
